Goal: Task Accomplishment & Management: Manage account settings

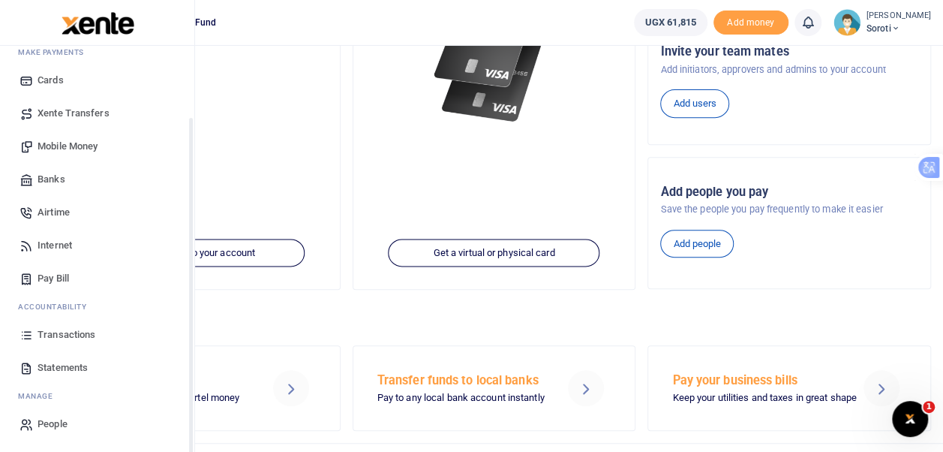
scroll to position [280, 0]
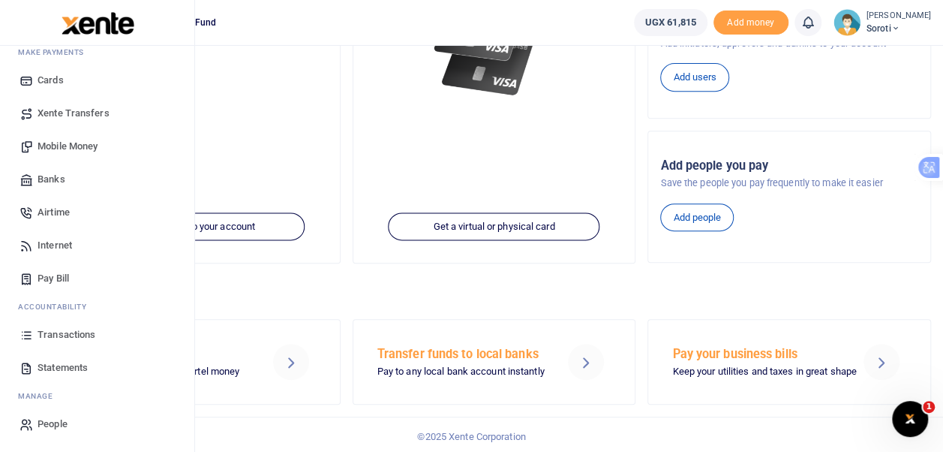
click at [50, 366] on span "Statements" at bounding box center [63, 367] width 50 height 15
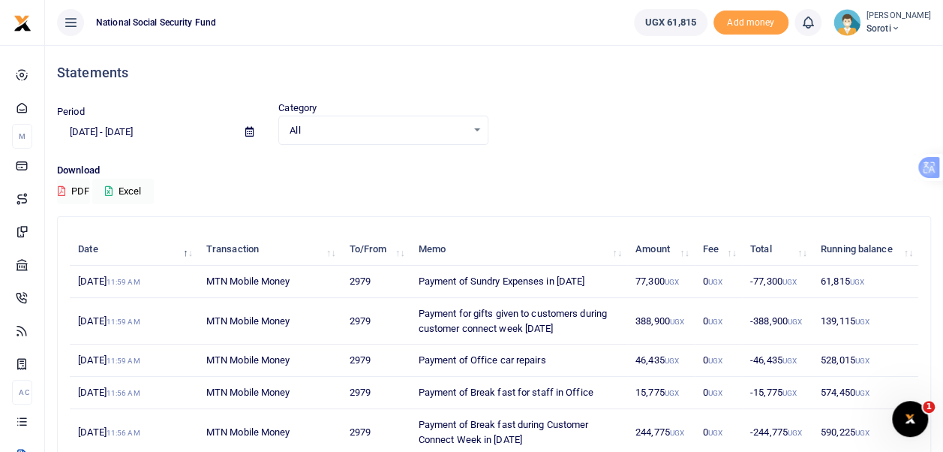
click at [254, 131] on icon at bounding box center [249, 132] width 8 height 10
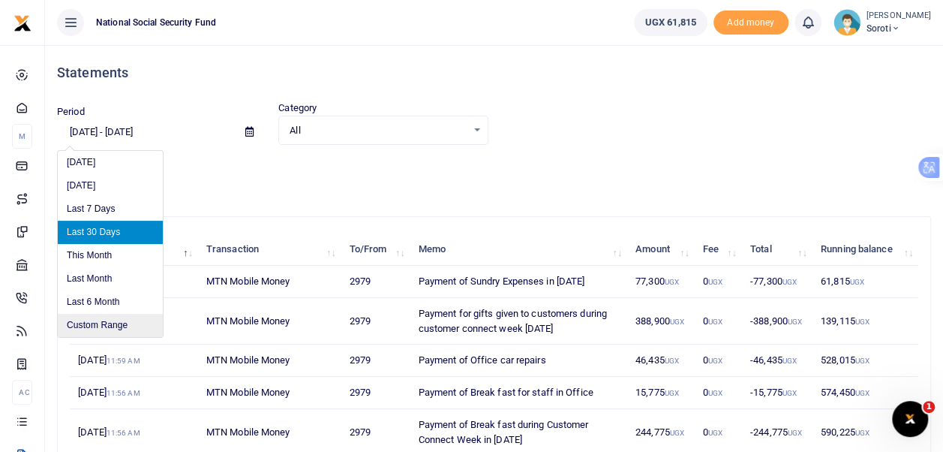
click at [119, 326] on li "Custom Range" at bounding box center [110, 325] width 105 height 23
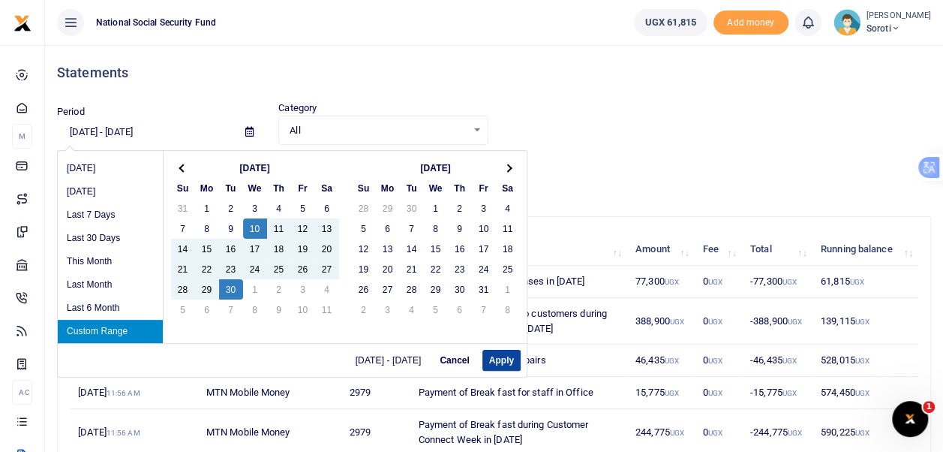
click at [508, 363] on button "Apply" at bounding box center [502, 360] width 38 height 21
type input "[DATE] - [DATE]"
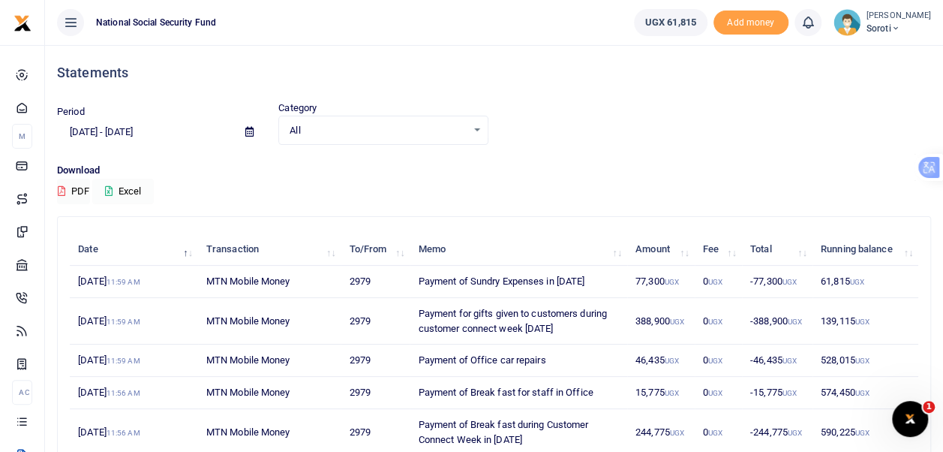
click at [117, 191] on button "Excel" at bounding box center [123, 192] width 62 height 26
